Goal: Obtain resource: Download file/media

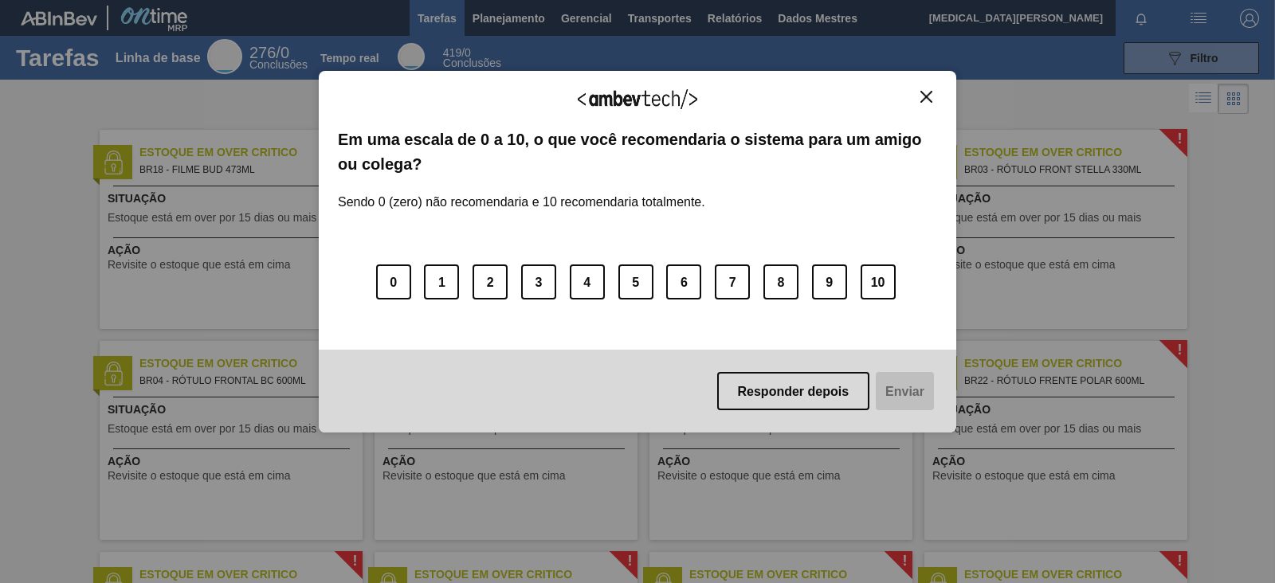
click at [924, 94] on img "Fechar" at bounding box center [926, 97] width 12 height 12
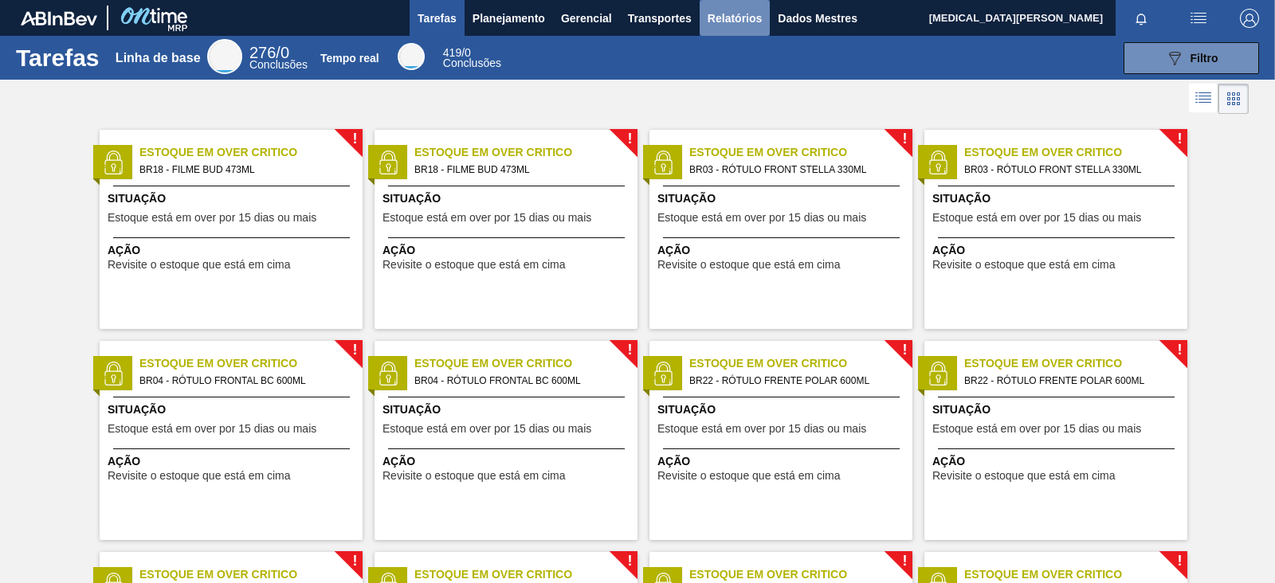
click at [733, 25] on font "Relatórios" at bounding box center [735, 18] width 54 height 19
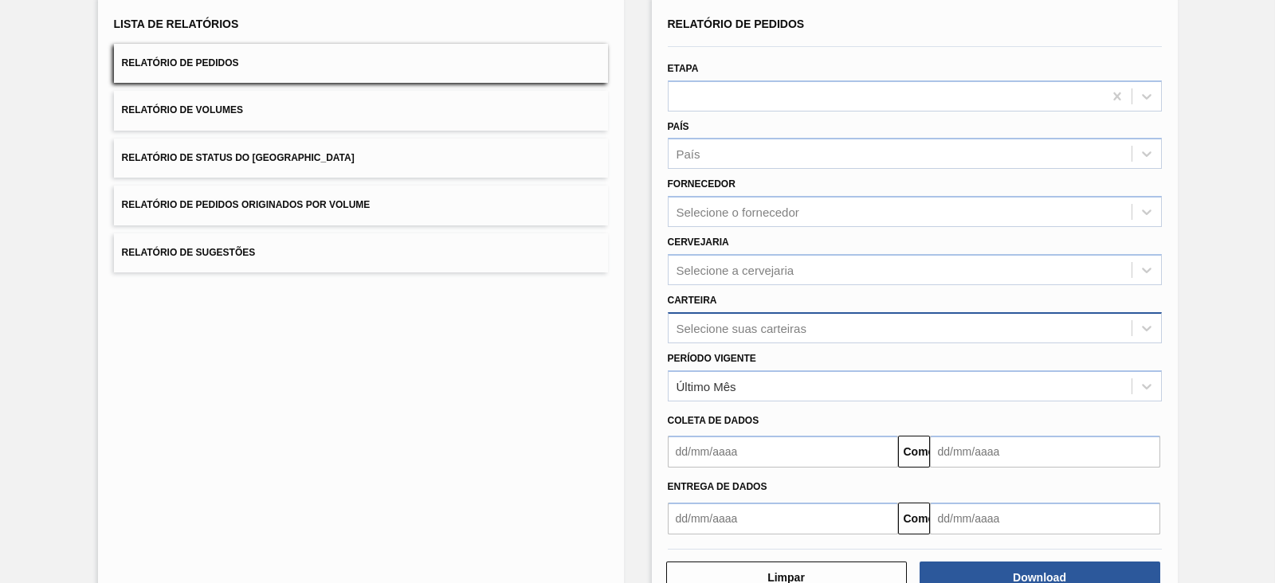
click at [825, 343] on div "Selecione suas carteiras" at bounding box center [915, 327] width 494 height 31
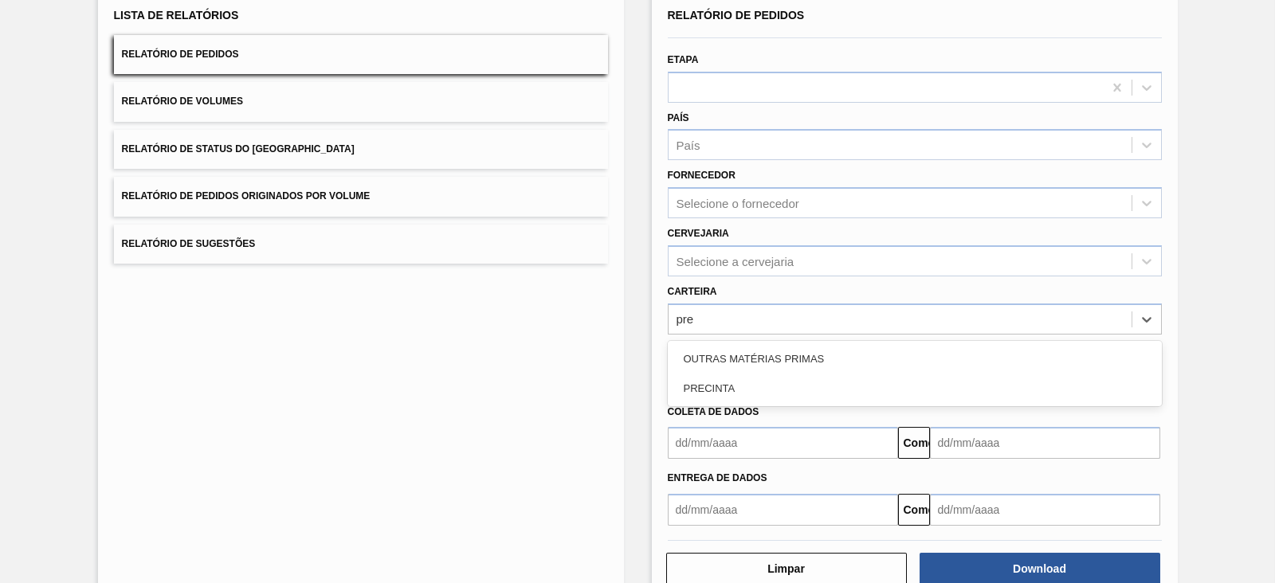
type input "pr"
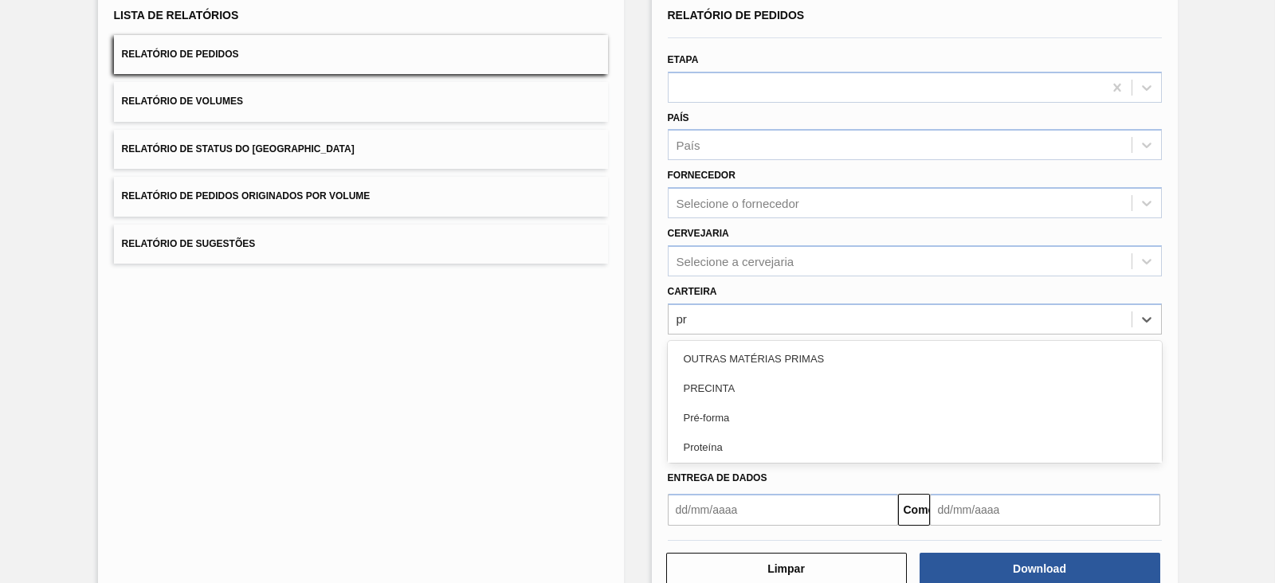
click at [745, 421] on div "Pré-forma" at bounding box center [915, 417] width 494 height 29
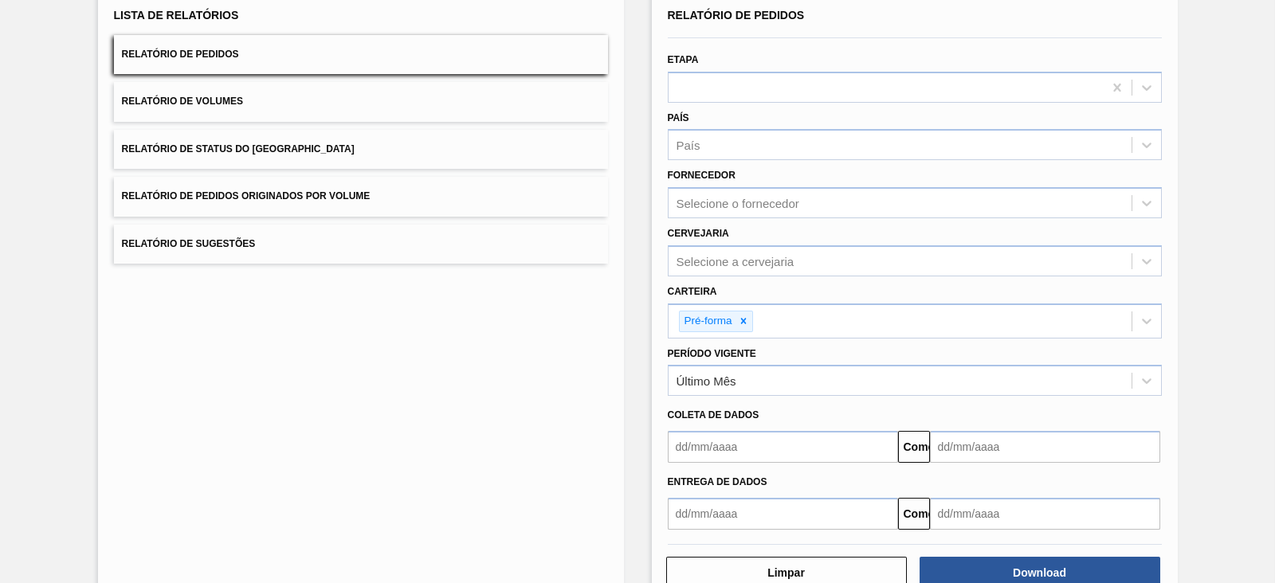
click at [743, 396] on div "Coleta de dados Comeu" at bounding box center [914, 429] width 507 height 67
click at [741, 385] on div "Último Mês" at bounding box center [900, 381] width 463 height 23
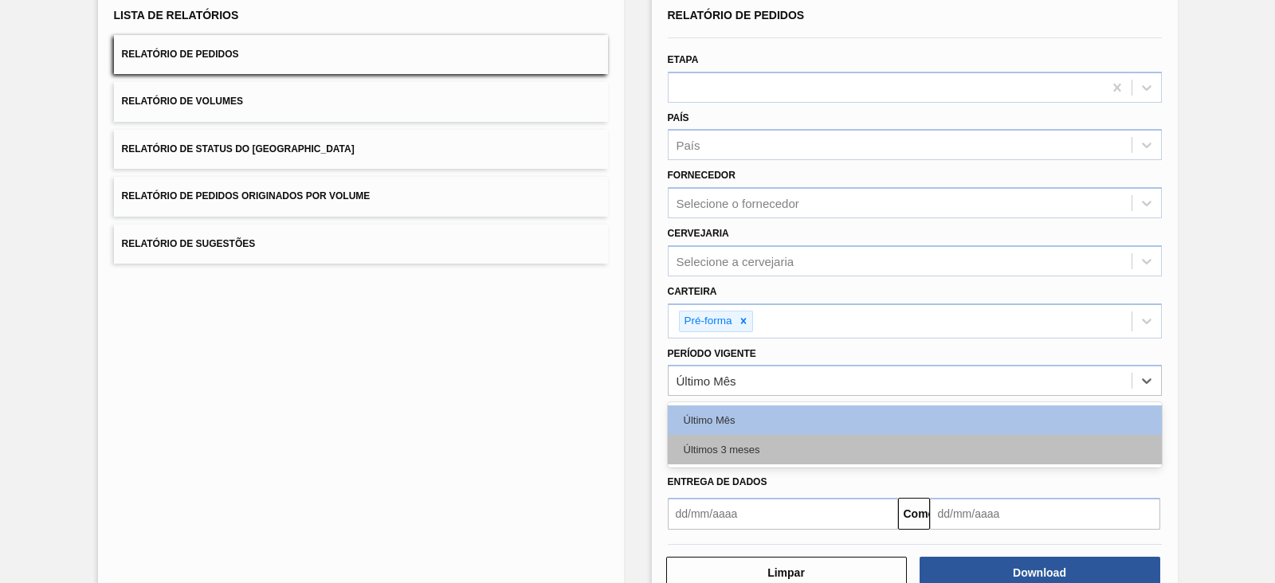
click at [741, 444] on font "Últimos 3 meses" at bounding box center [722, 450] width 77 height 12
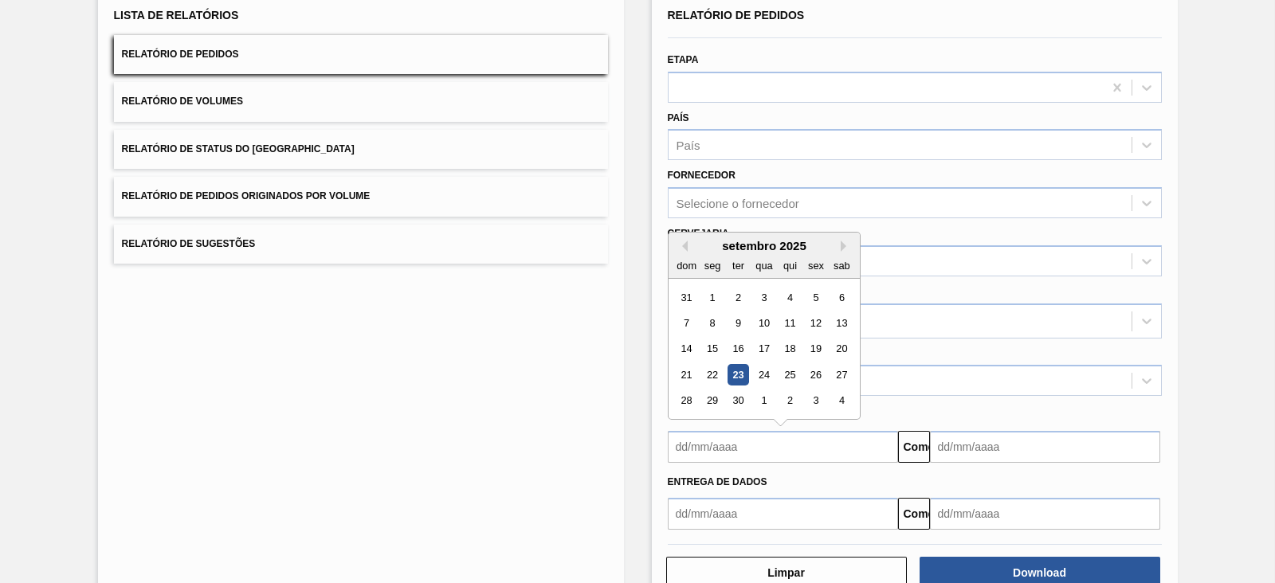
click at [729, 448] on input "text" at bounding box center [783, 447] width 230 height 32
click at [681, 248] on div "setembro de 2025" at bounding box center [764, 246] width 191 height 14
click at [681, 239] on div "setembro de 2025" at bounding box center [764, 246] width 191 height 14
click at [685, 241] on button "Mês anterior" at bounding box center [682, 246] width 11 height 11
click at [677, 246] on button "Mês anterior" at bounding box center [682, 246] width 11 height 11
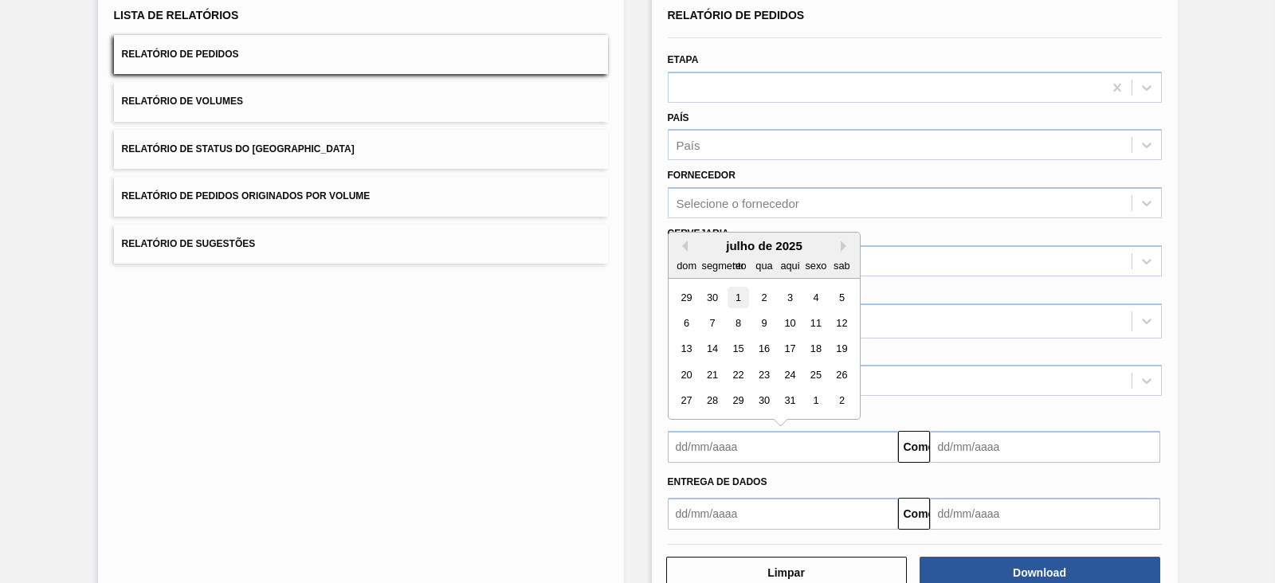
click at [731, 293] on div "1" at bounding box center [738, 298] width 22 height 22
type input "[DATE]"
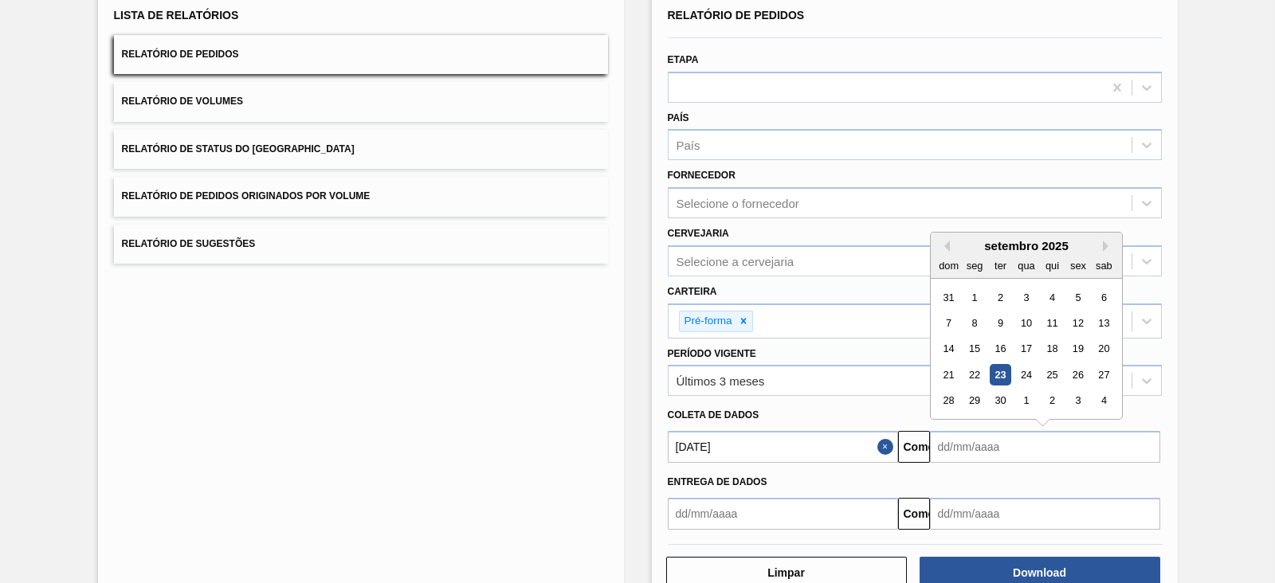
click at [991, 450] on input "text" at bounding box center [1045, 447] width 230 height 32
click at [944, 398] on font "28" at bounding box center [948, 401] width 11 height 12
type input "[DATE]"
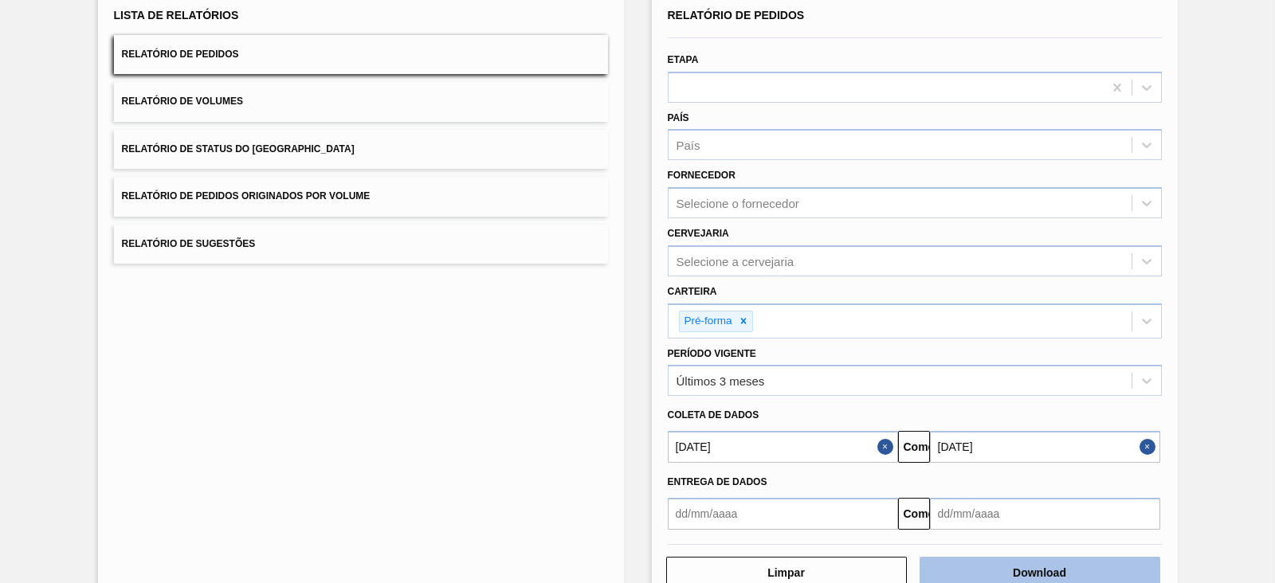
click at [1042, 561] on button "Download" at bounding box center [1040, 573] width 241 height 32
